Goal: Check status: Check status

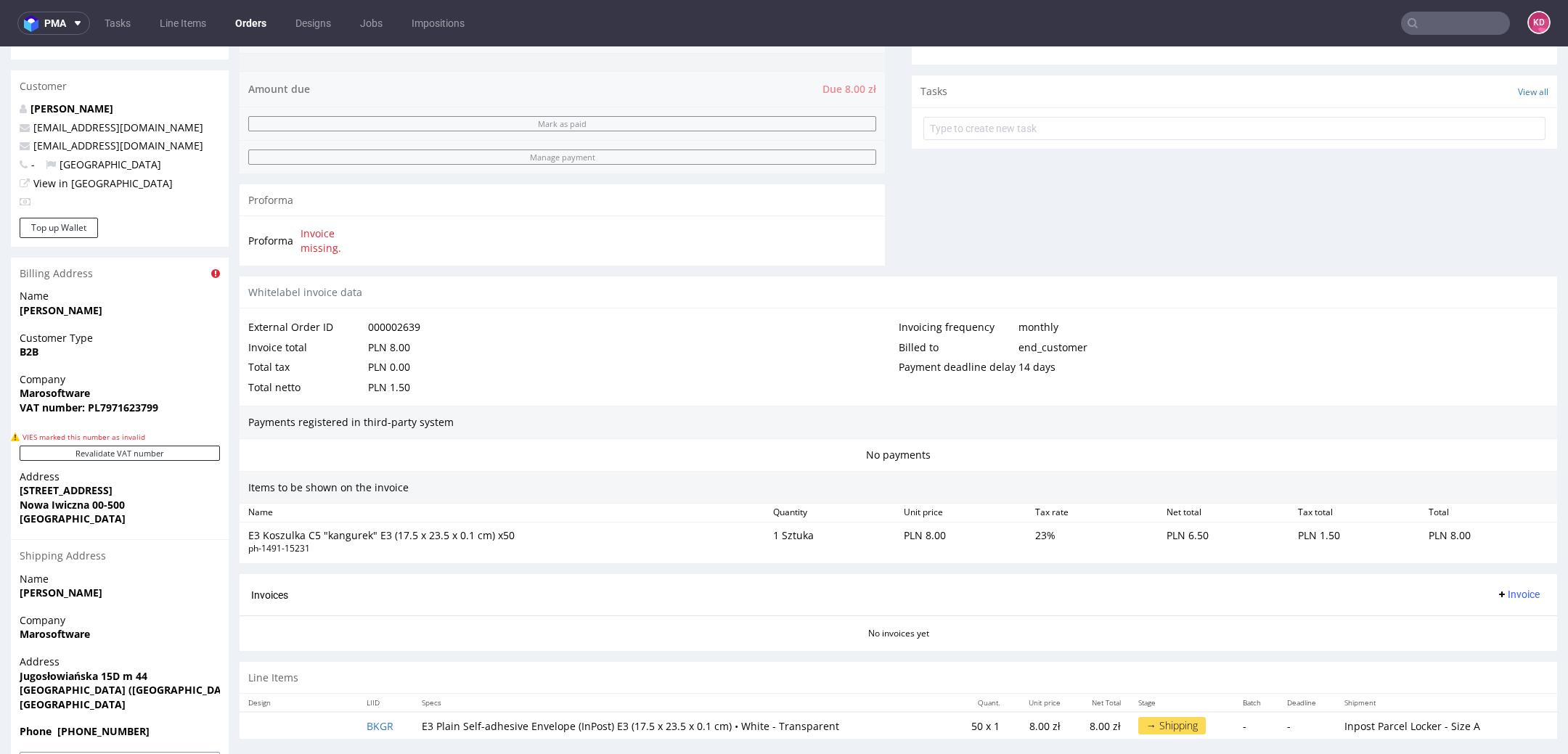
scroll to position [573, 0]
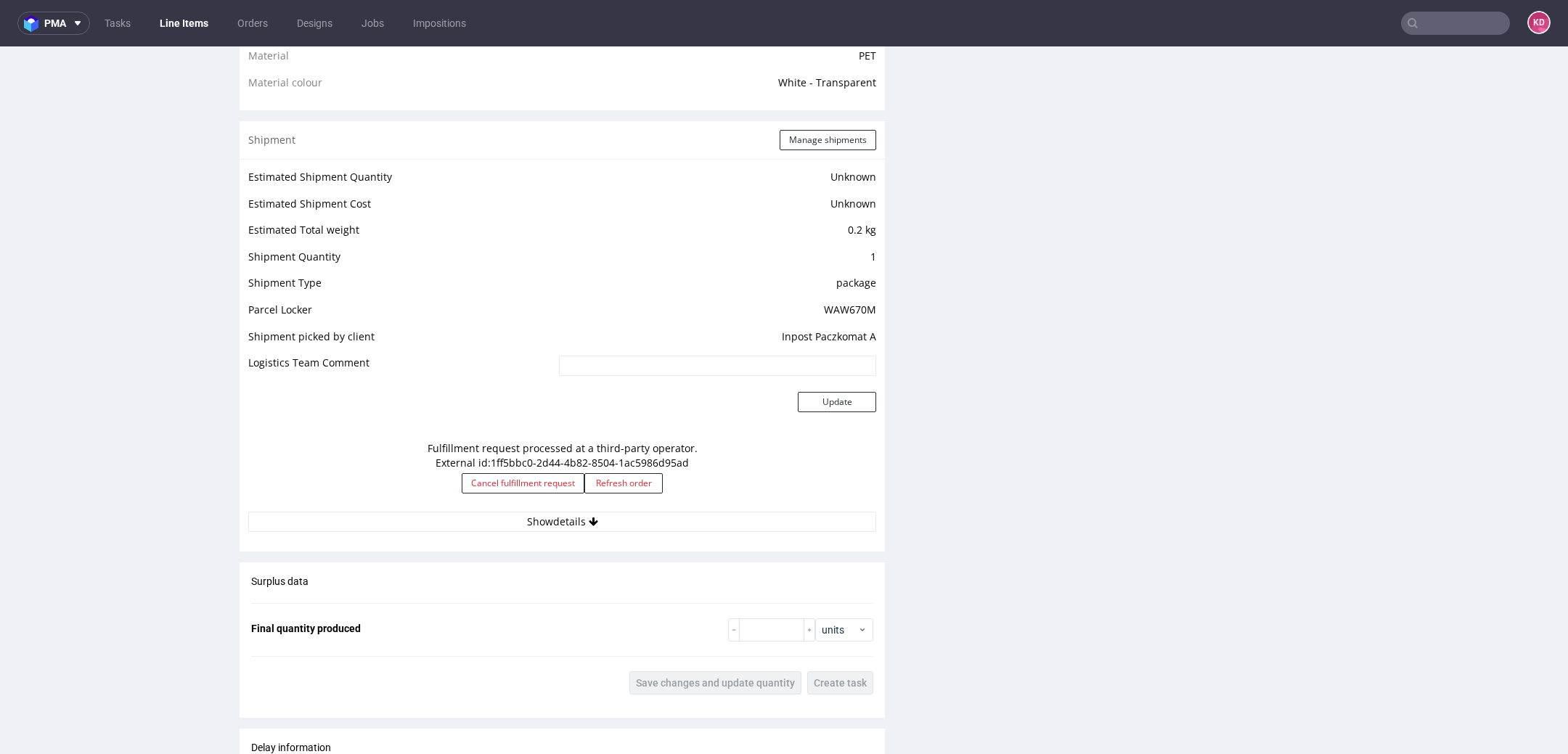
scroll to position [1098, 0]
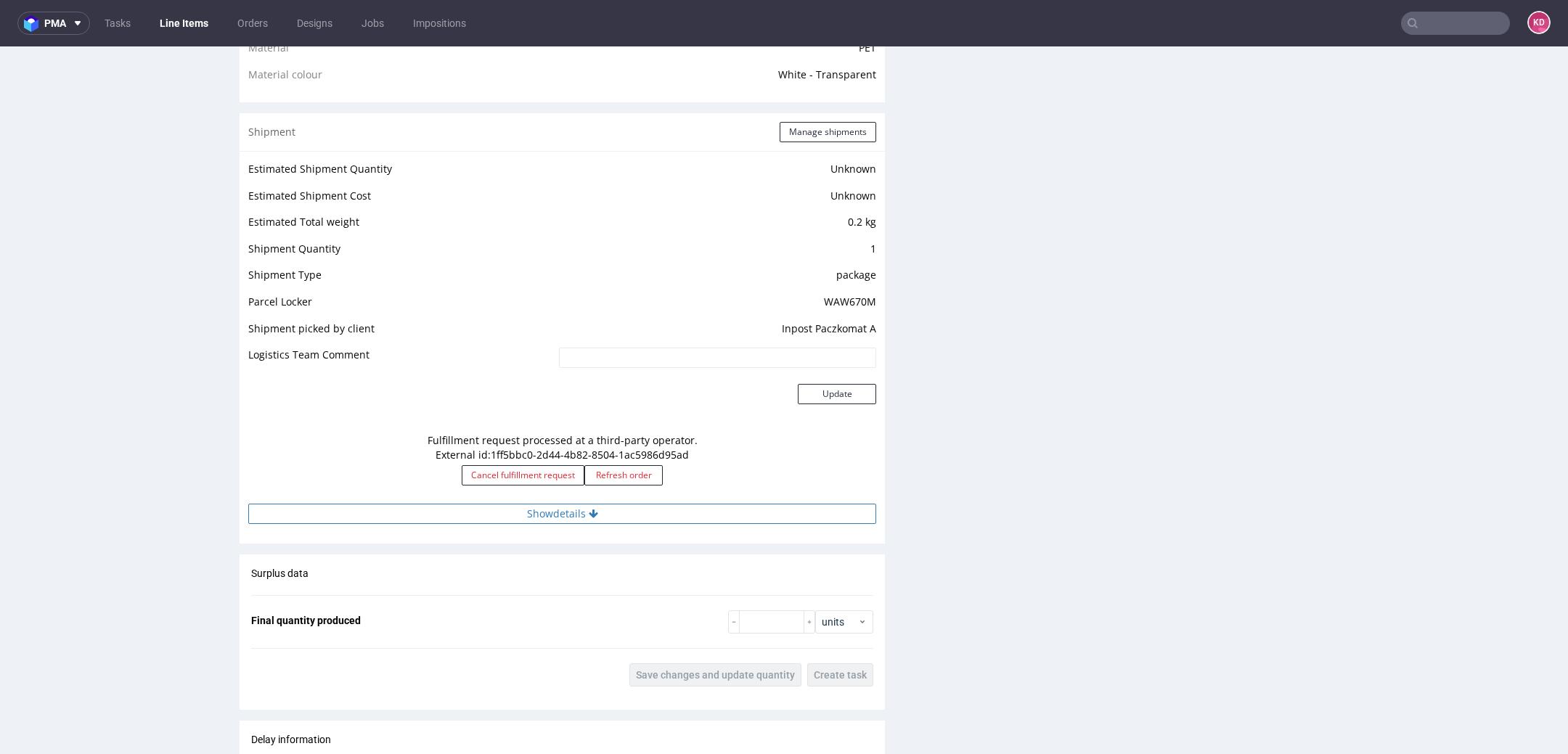
click at [579, 513] on button "Show details" at bounding box center [562, 514] width 628 height 21
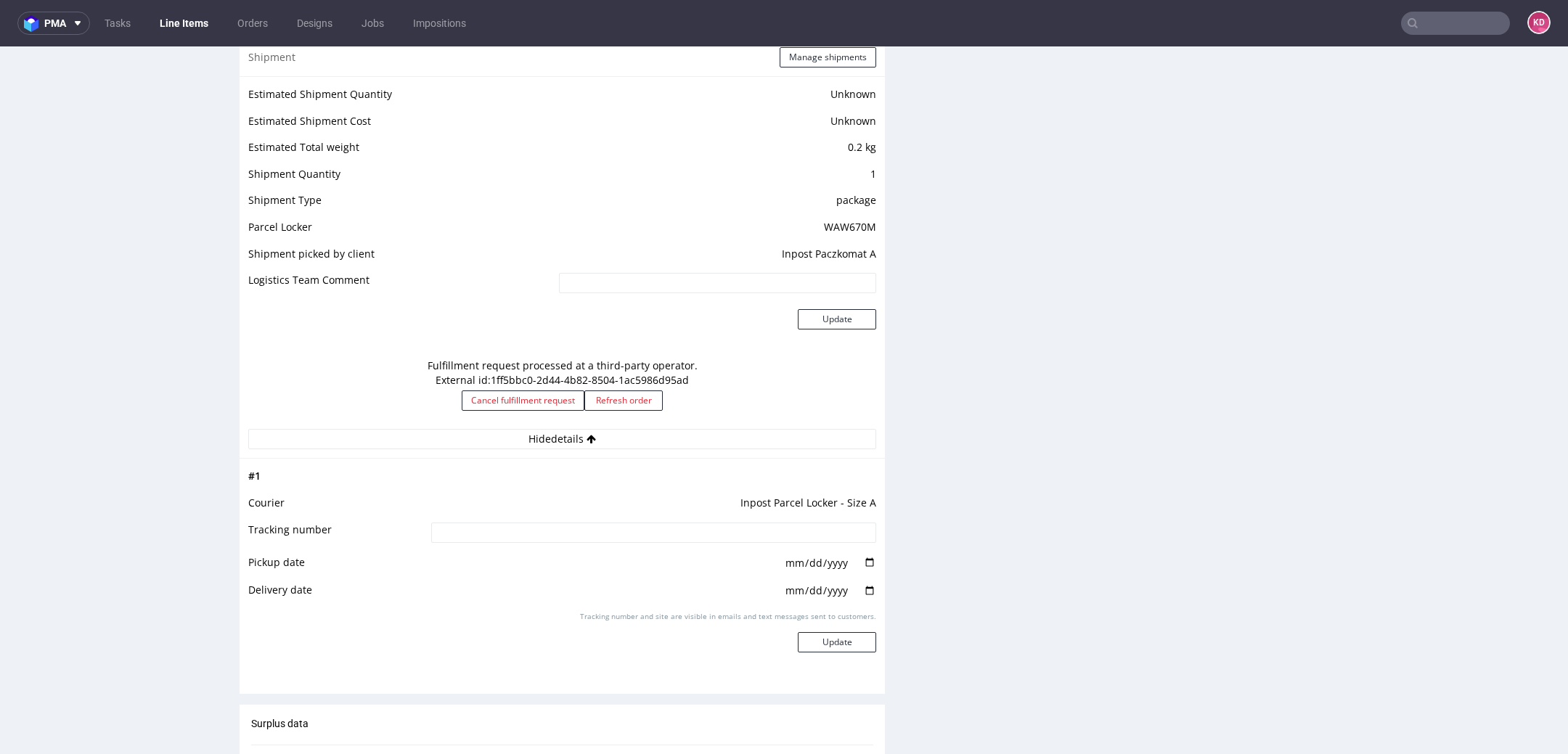
scroll to position [1171, 0]
click at [812, 453] on div "Estimated Shipment Quantity Unknown Estimated Shipment Cost Unknown Estimated T…" at bounding box center [562, 269] width 645 height 382
click at [812, 446] on button "Hide details" at bounding box center [562, 441] width 628 height 21
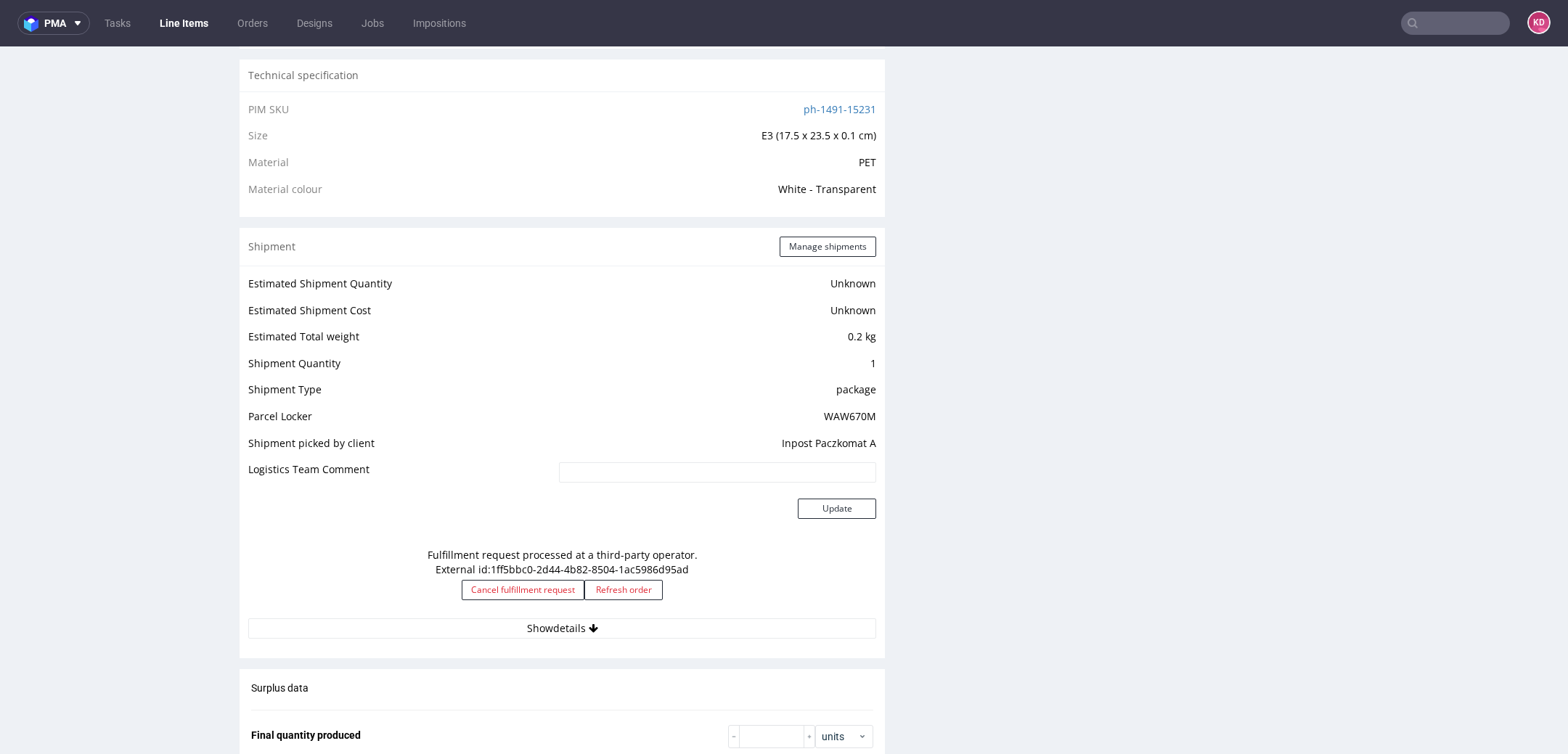
scroll to position [980, 0]
click at [626, 626] on button "Show details" at bounding box center [562, 631] width 628 height 21
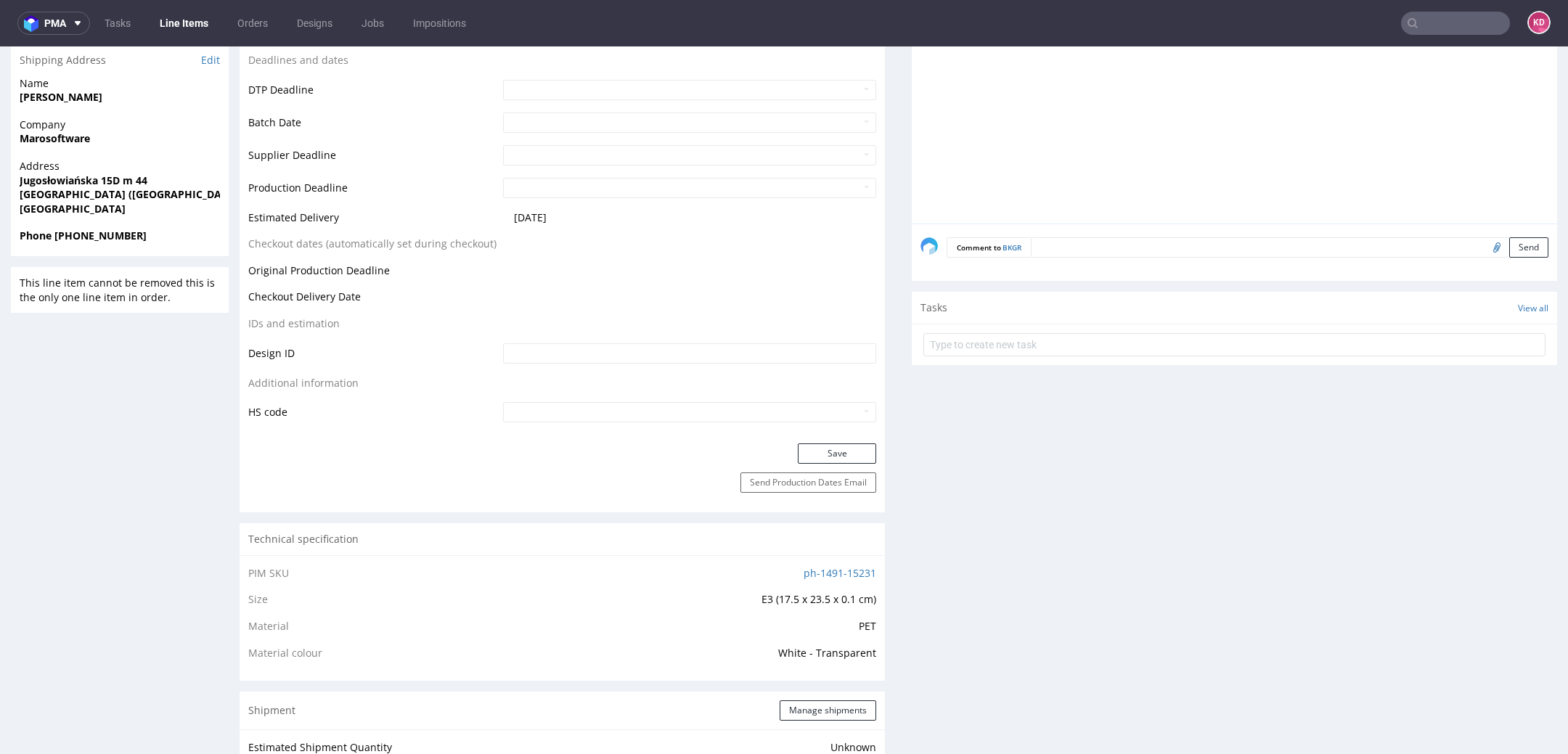
scroll to position [0, 0]
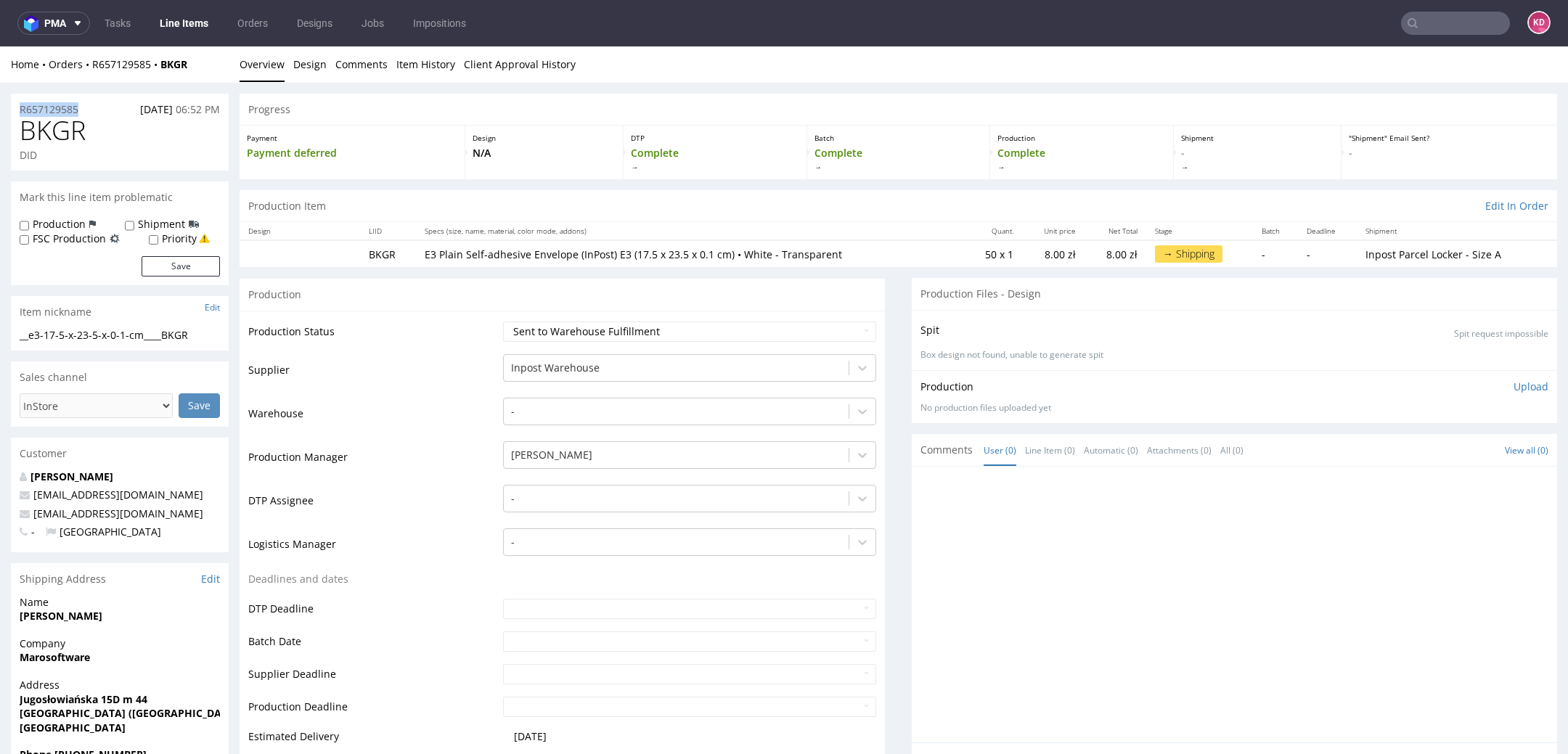
drag, startPoint x: 84, startPoint y: 108, endPoint x: 0, endPoint y: 104, distance: 84.1
copy p "R657129585"
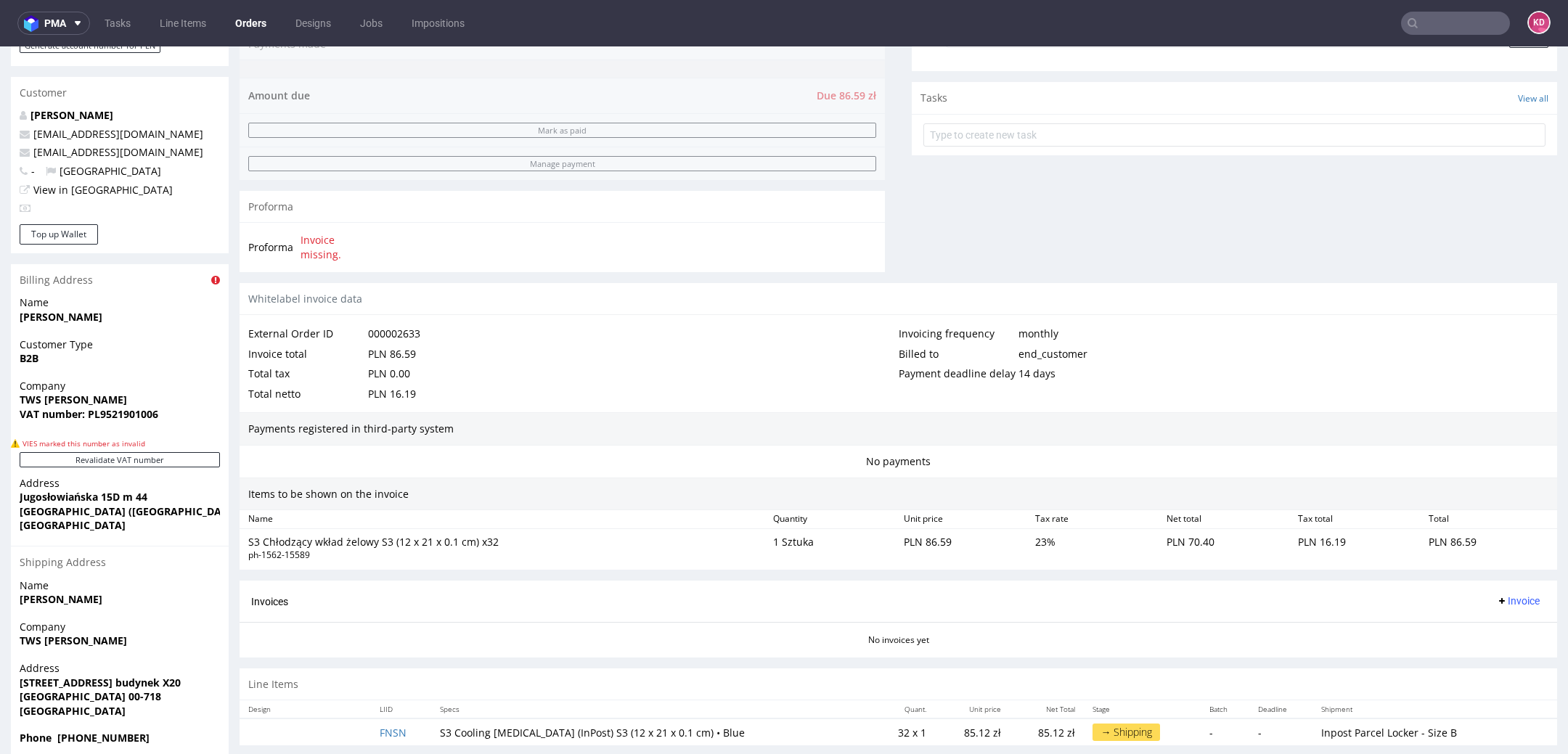
scroll to position [573, 0]
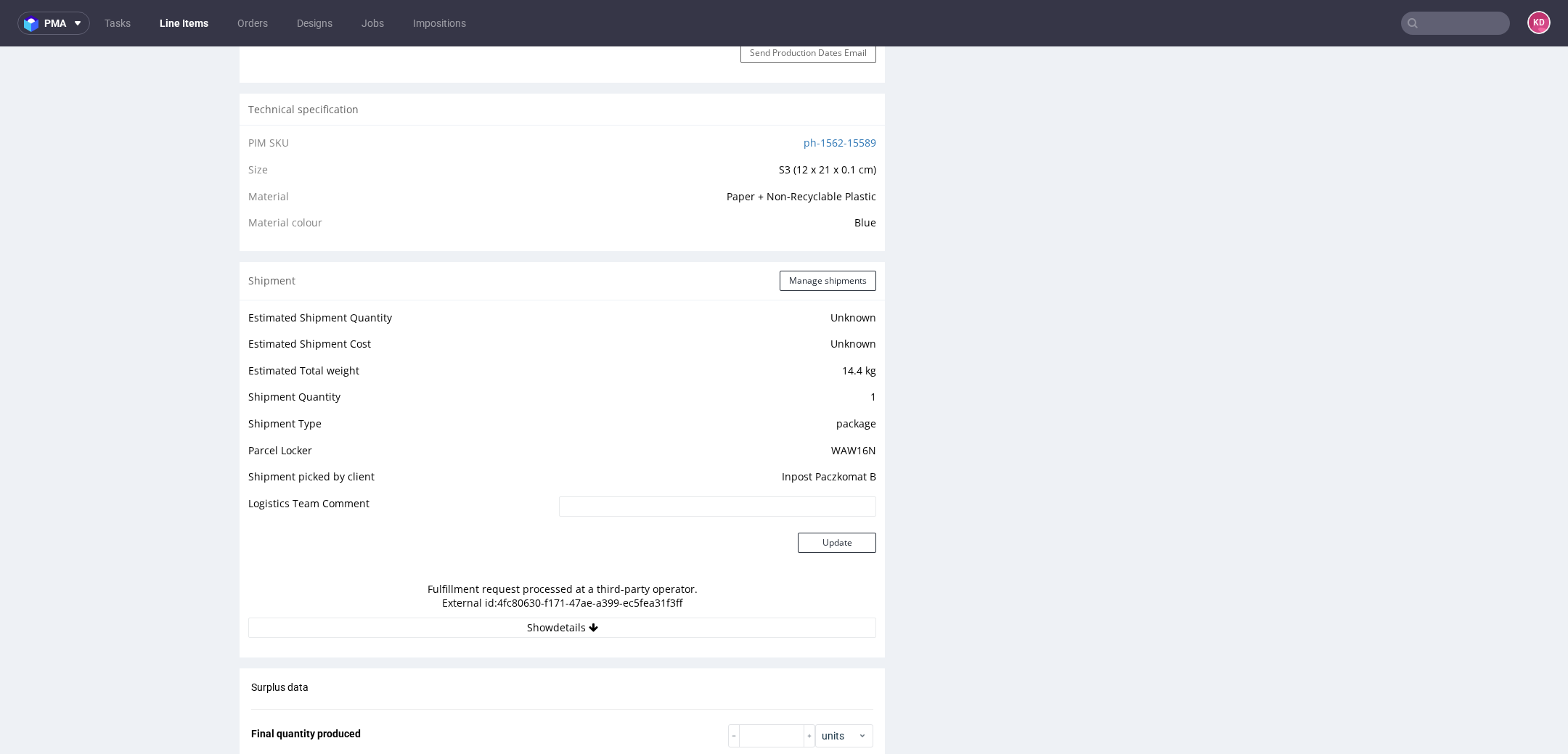
scroll to position [1129, 0]
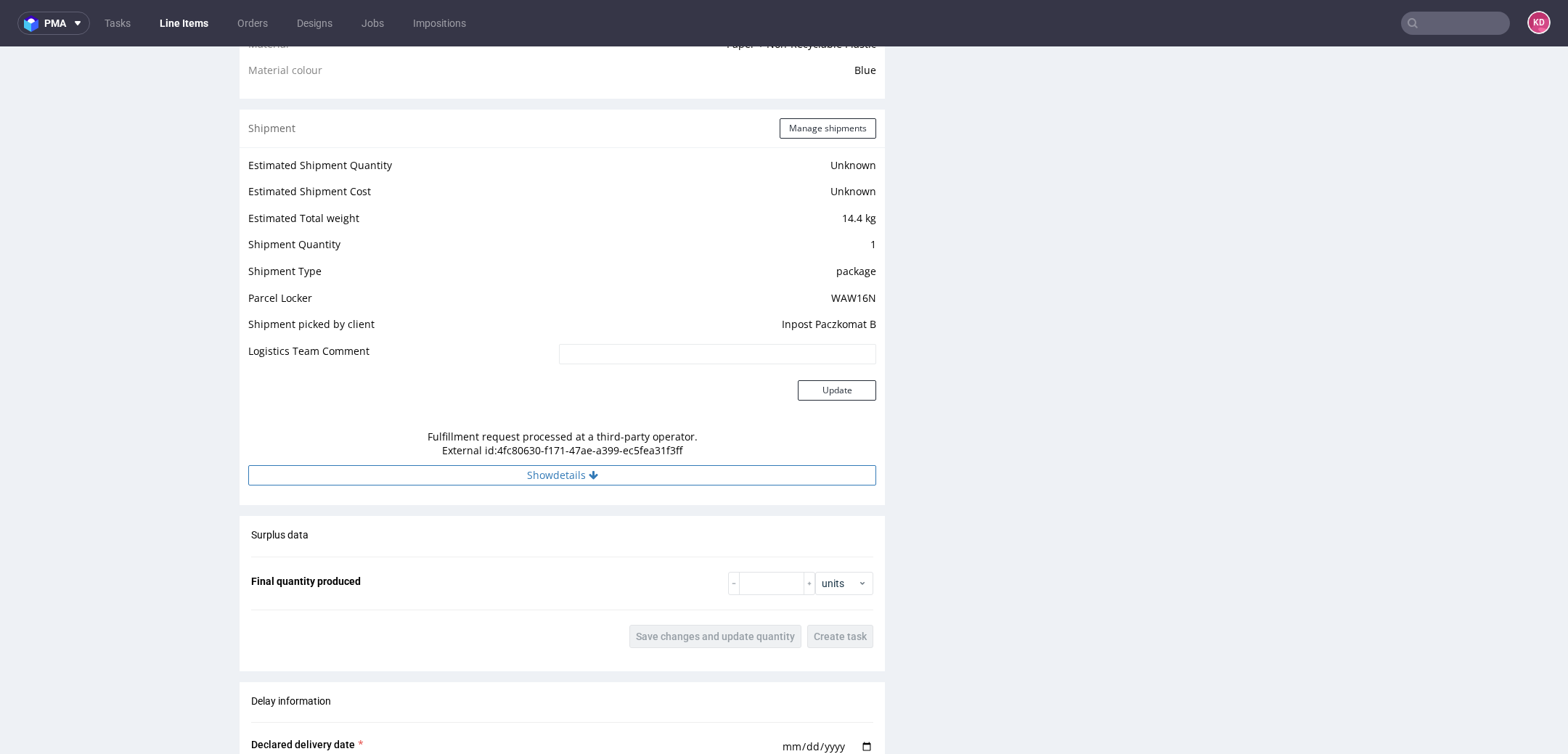
click at [724, 469] on button "Show details" at bounding box center [562, 475] width 628 height 21
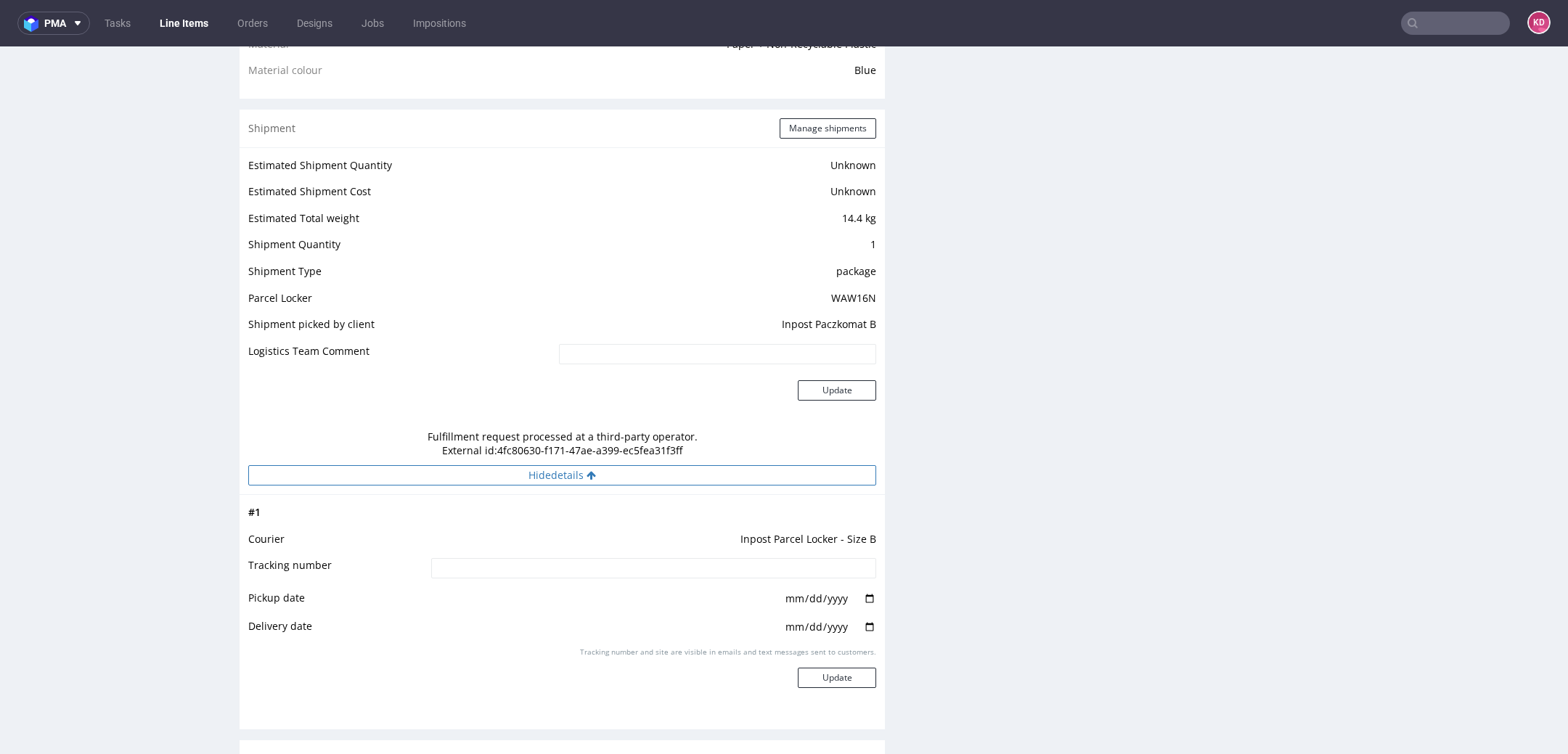
click at [851, 477] on button "Hide details" at bounding box center [562, 475] width 628 height 21
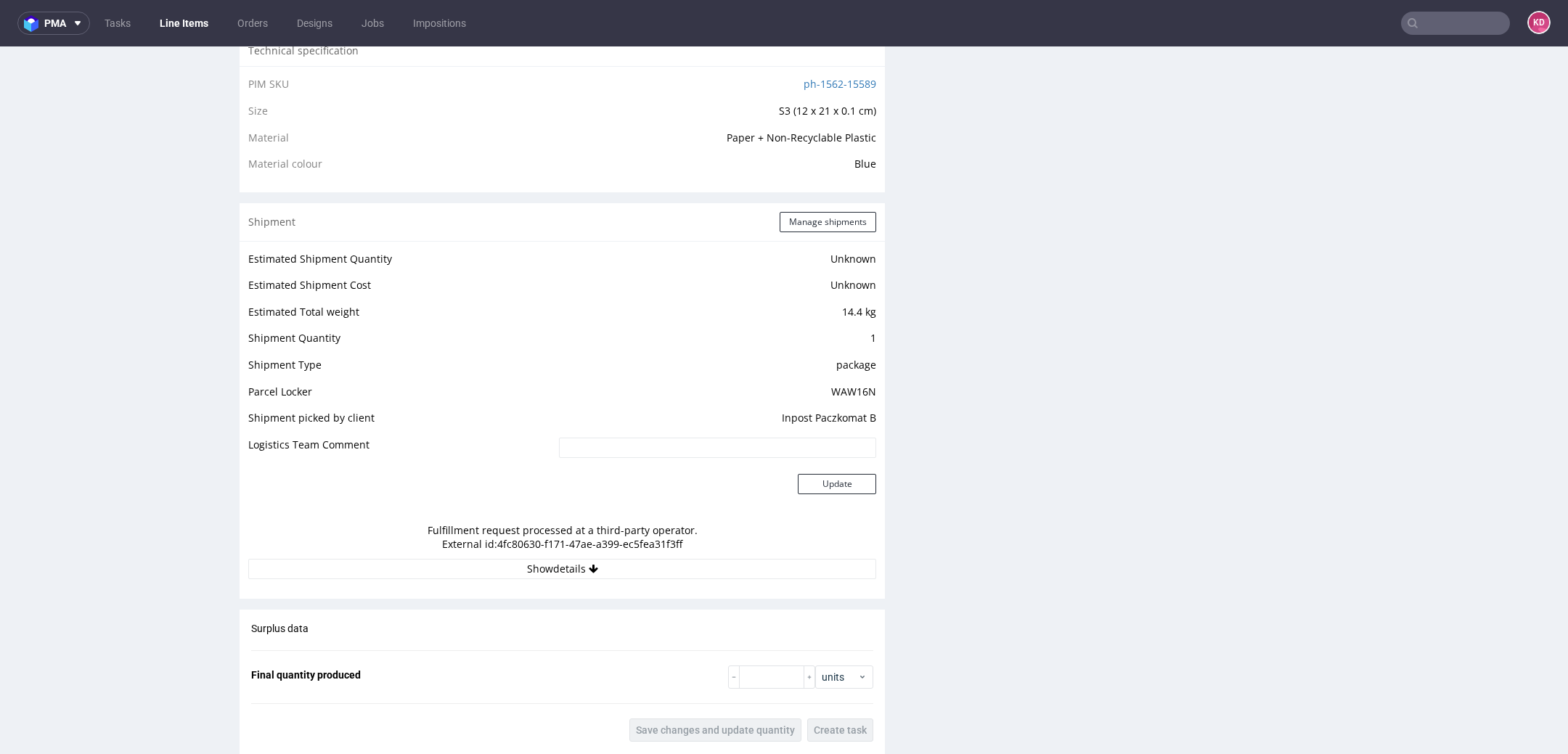
scroll to position [1114, 0]
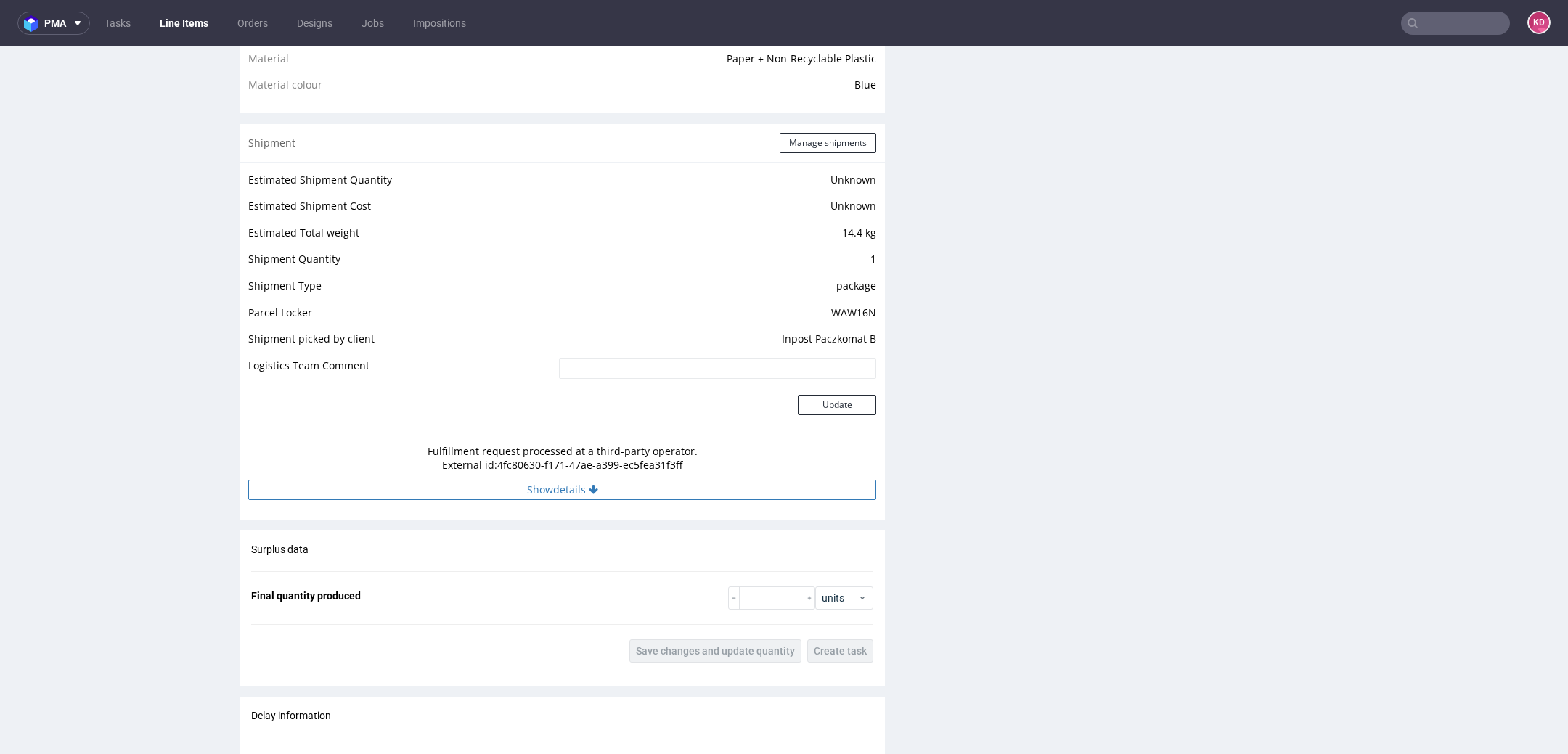
click at [766, 481] on button "Show details" at bounding box center [562, 490] width 628 height 21
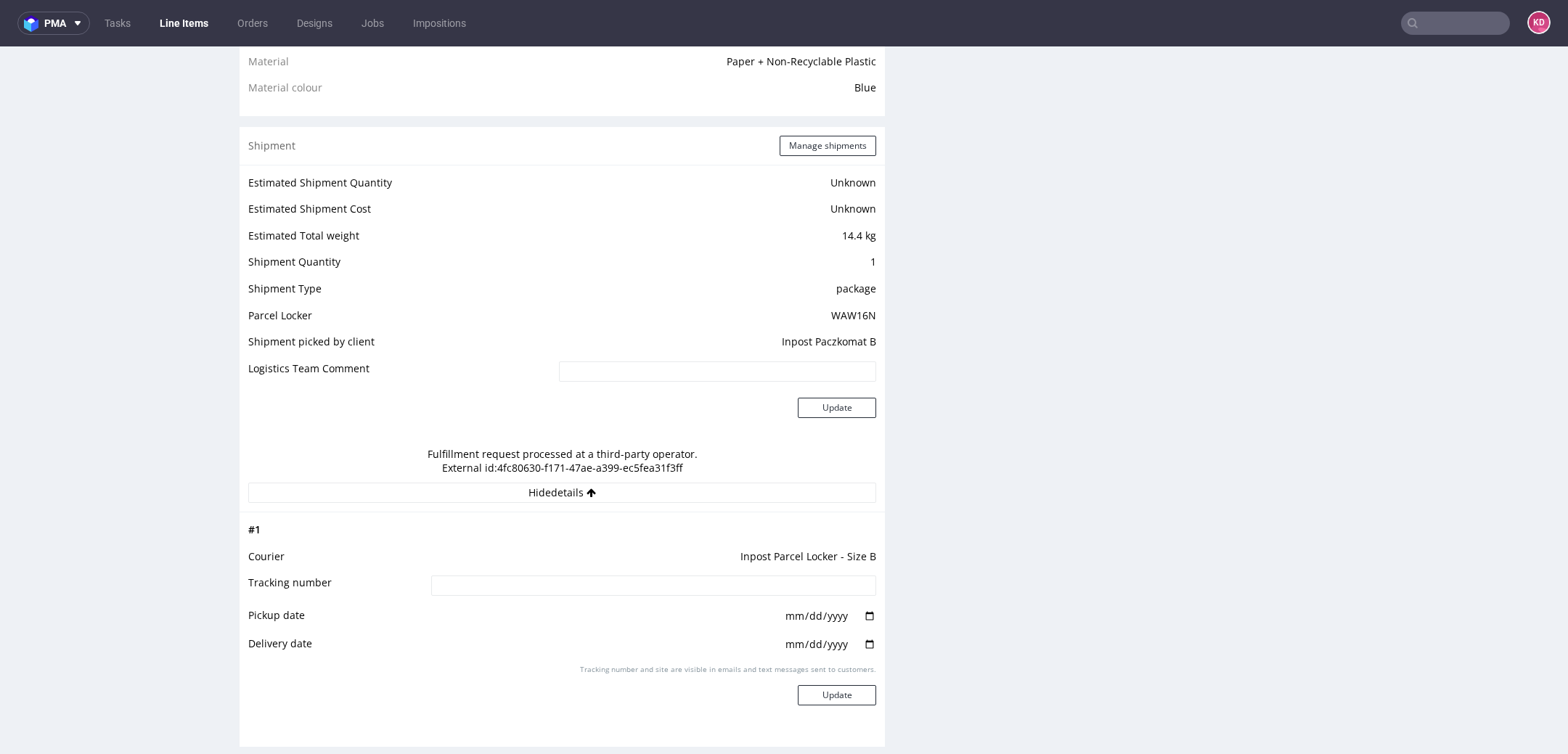
scroll to position [1109, 0]
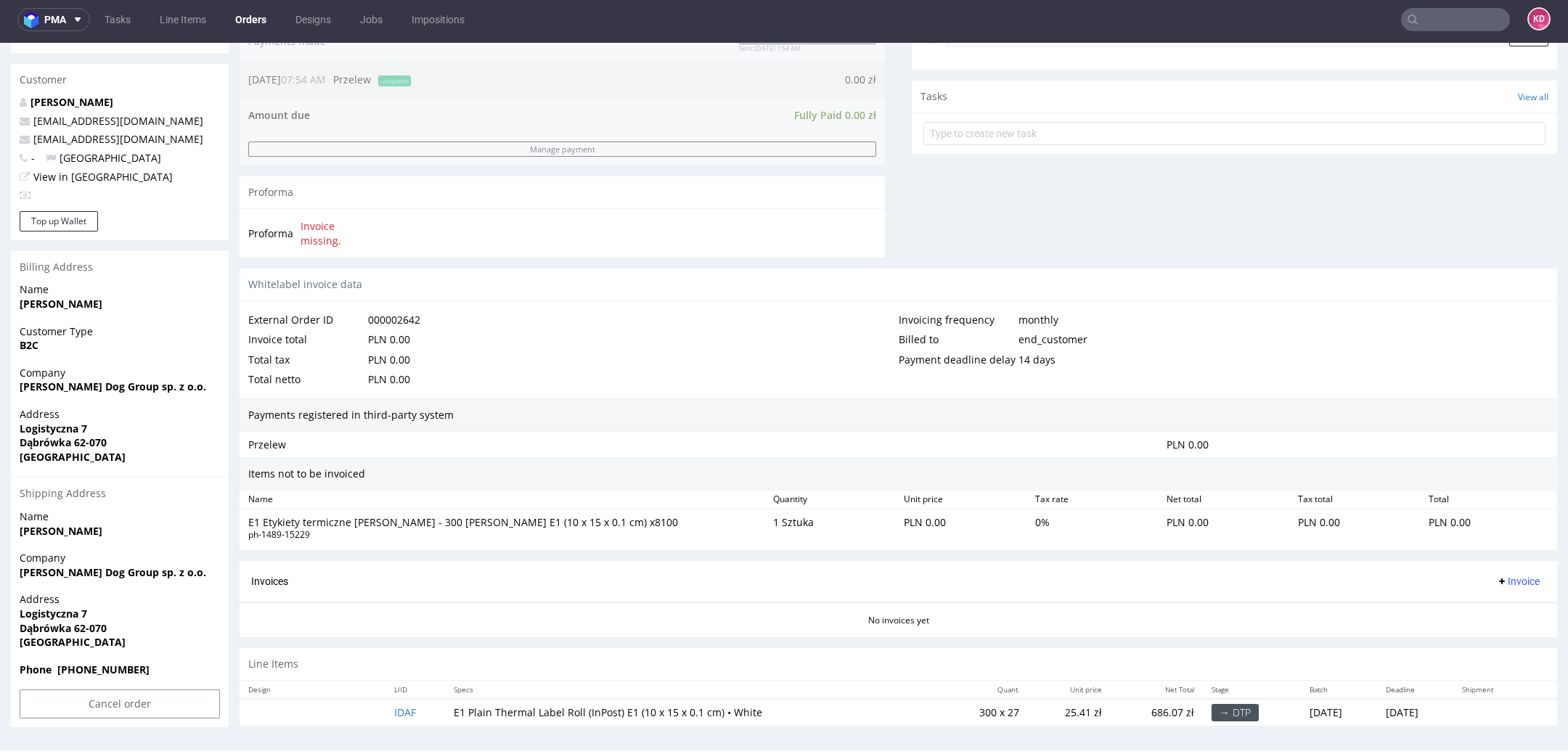
scroll to position [3, 0]
